Goal: Information Seeking & Learning: Learn about a topic

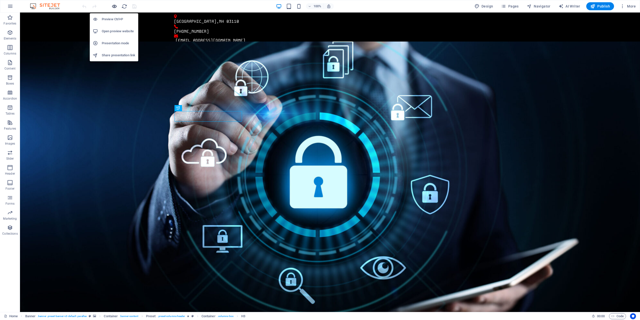
click at [112, 5] on icon "button" at bounding box center [115, 7] width 6 height 6
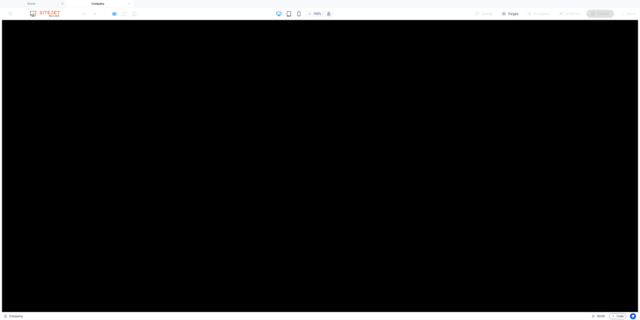
scroll to position [72, 0]
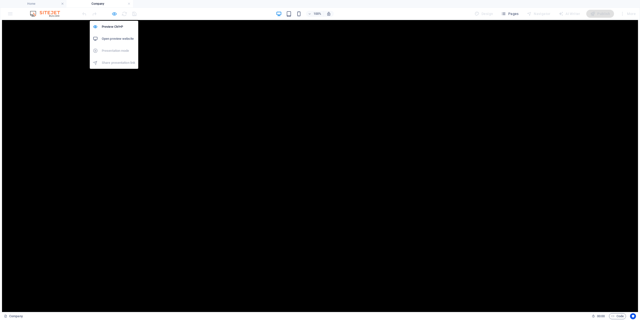
click at [115, 13] on icon "button" at bounding box center [115, 14] width 6 height 6
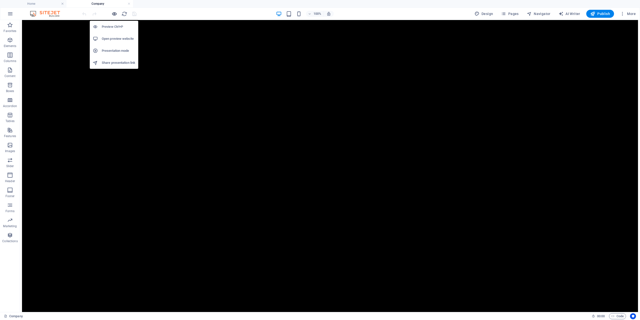
click at [113, 14] on icon "button" at bounding box center [115, 14] width 6 height 6
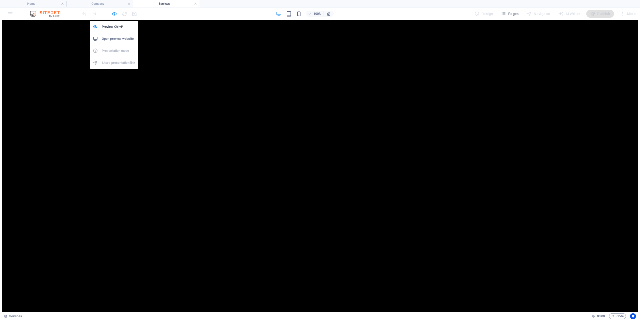
click at [115, 15] on icon "button" at bounding box center [115, 14] width 6 height 6
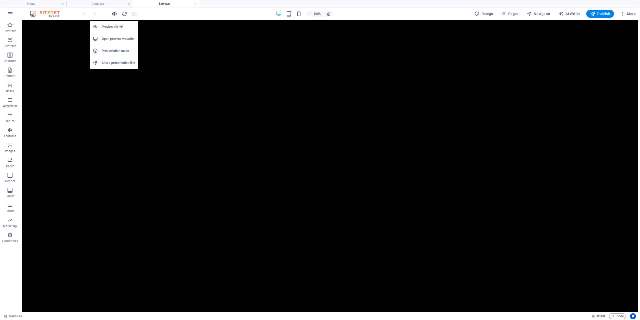
click at [115, 15] on icon "button" at bounding box center [115, 14] width 6 height 6
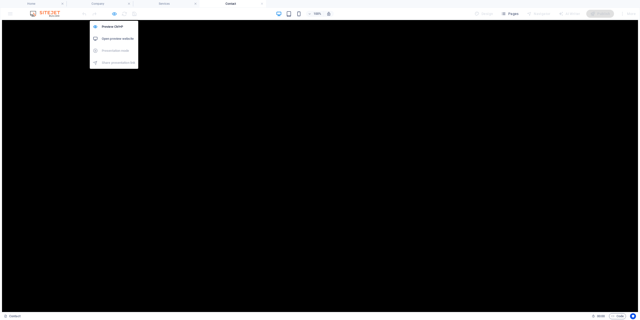
click at [113, 16] on icon "button" at bounding box center [115, 14] width 6 height 6
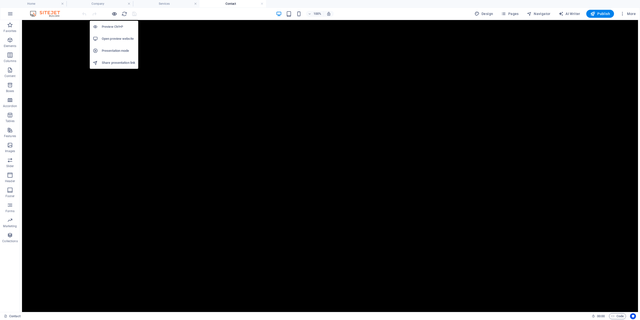
click at [113, 16] on icon "button" at bounding box center [115, 14] width 6 height 6
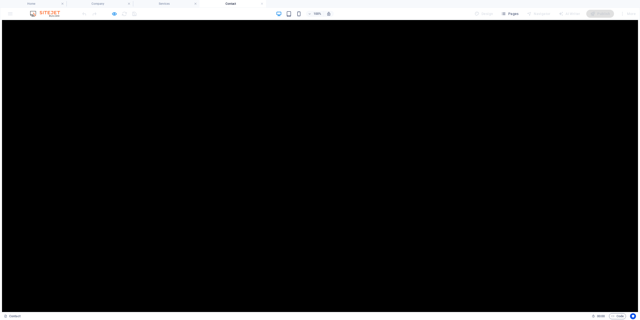
select select "0"
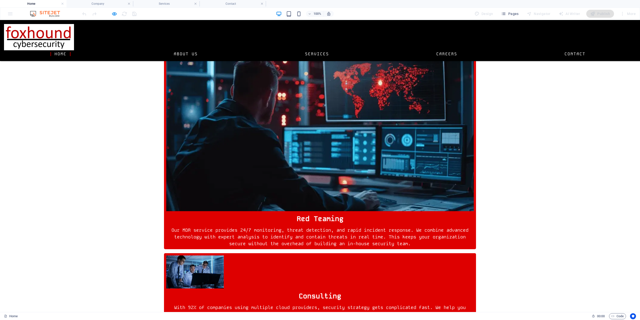
scroll to position [444, 0]
